Goal: Book appointment/travel/reservation

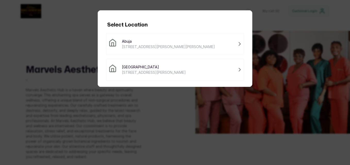
click at [278, 76] on div "Select Location [GEOGRAPHIC_DATA] [STREET_ADDRESS][PERSON_NAME]" at bounding box center [175, 82] width 350 height 165
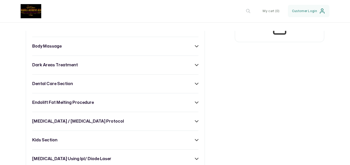
scroll to position [288, 0]
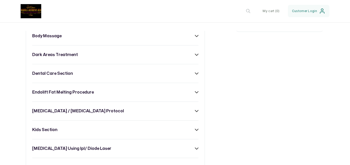
click at [195, 94] on icon at bounding box center [197, 93] width 4 height 4
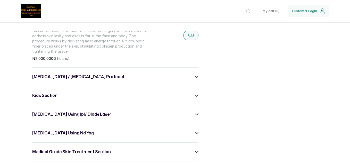
scroll to position [773, 0]
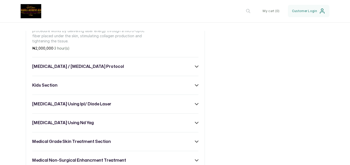
click at [195, 86] on icon at bounding box center [196, 86] width 3 height 2
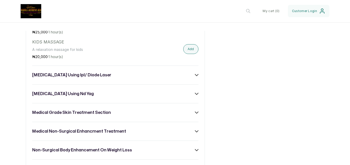
scroll to position [893, 0]
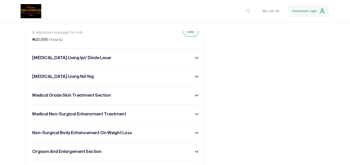
click at [195, 116] on icon at bounding box center [197, 115] width 4 height 4
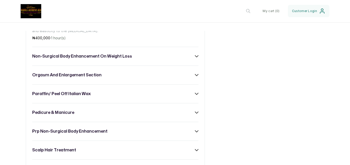
scroll to position [2442, 0]
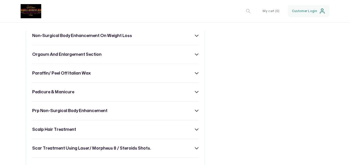
click at [191, 36] on div "non-surgical body enhancement on weight loss" at bounding box center [115, 36] width 166 height 6
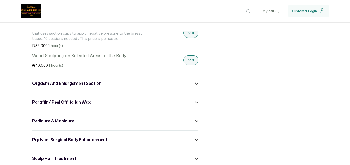
scroll to position [2884, 0]
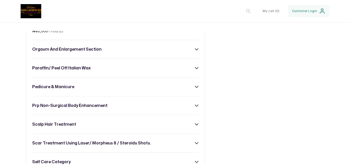
click at [195, 49] on icon at bounding box center [196, 50] width 3 height 2
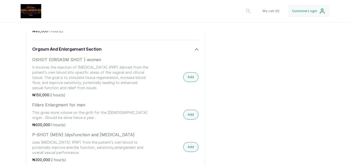
click at [195, 48] on icon at bounding box center [197, 50] width 4 height 4
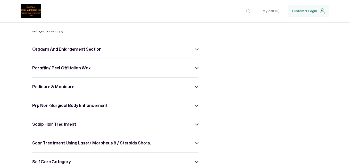
click at [195, 49] on icon at bounding box center [196, 50] width 3 height 2
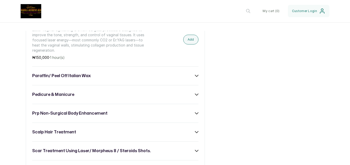
scroll to position [3042, 0]
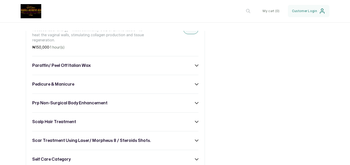
click at [194, 101] on div "prp non-surgical body enhancement" at bounding box center [115, 103] width 166 height 6
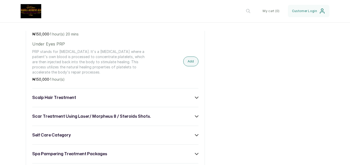
scroll to position [3307, 0]
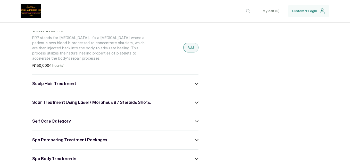
click at [195, 83] on icon at bounding box center [196, 84] width 3 height 2
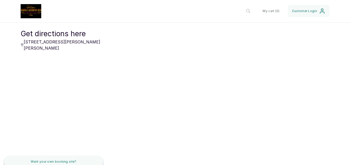
scroll to position [3621, 0]
